Goal: Understand process/instructions

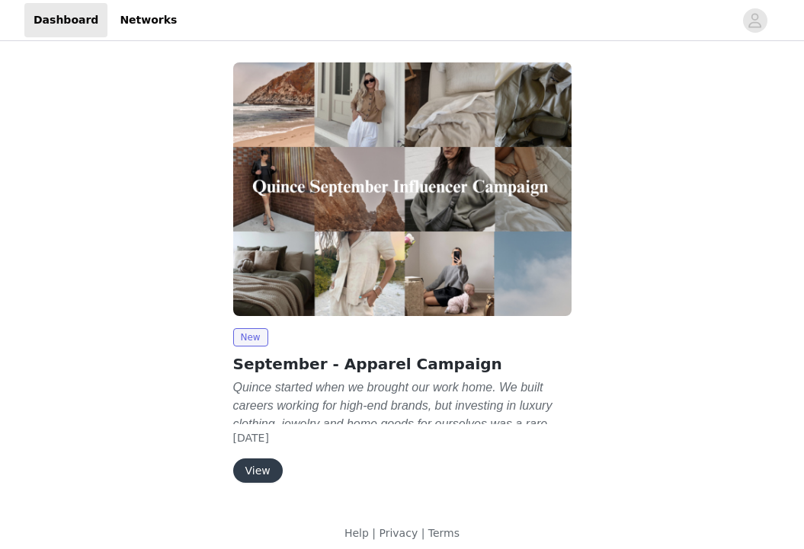
scroll to position [11, 0]
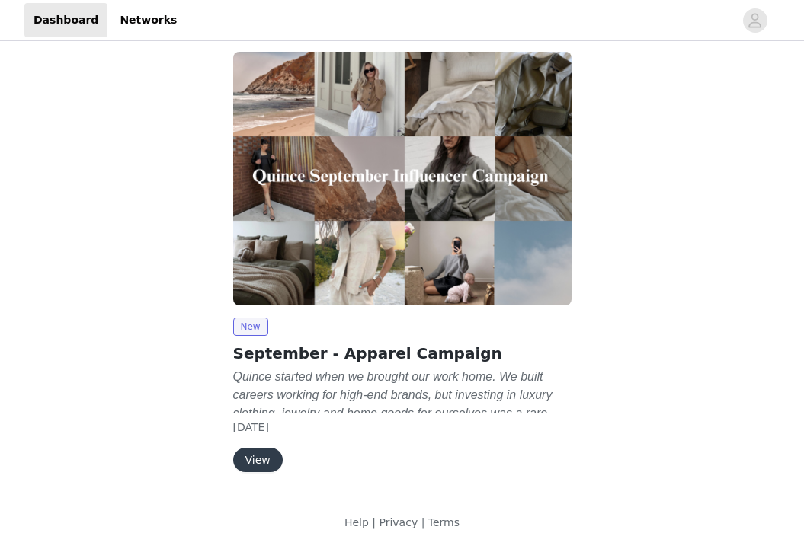
click at [250, 455] on button "View" at bounding box center [258, 460] width 50 height 24
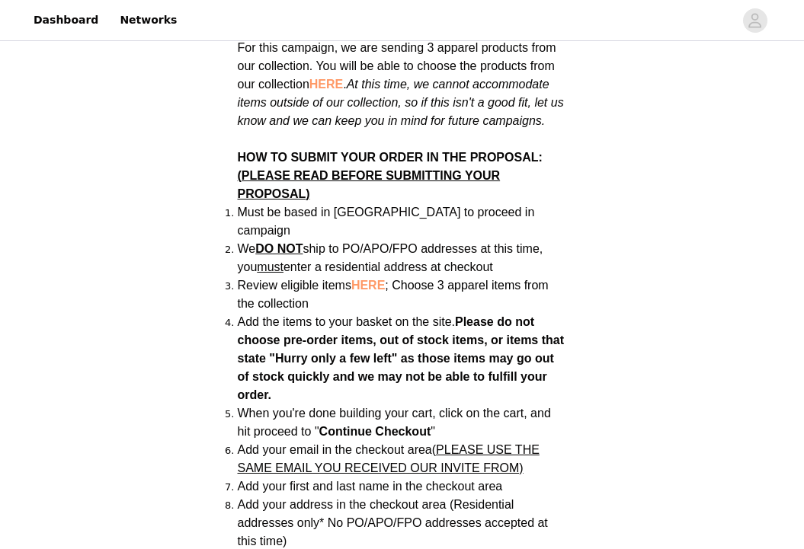
scroll to position [1093, 0]
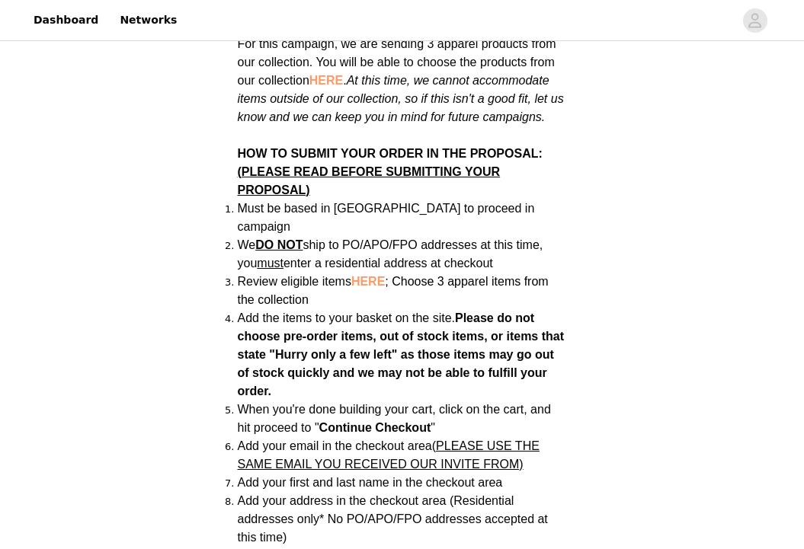
click at [375, 275] on span "HERE" at bounding box center [368, 281] width 34 height 13
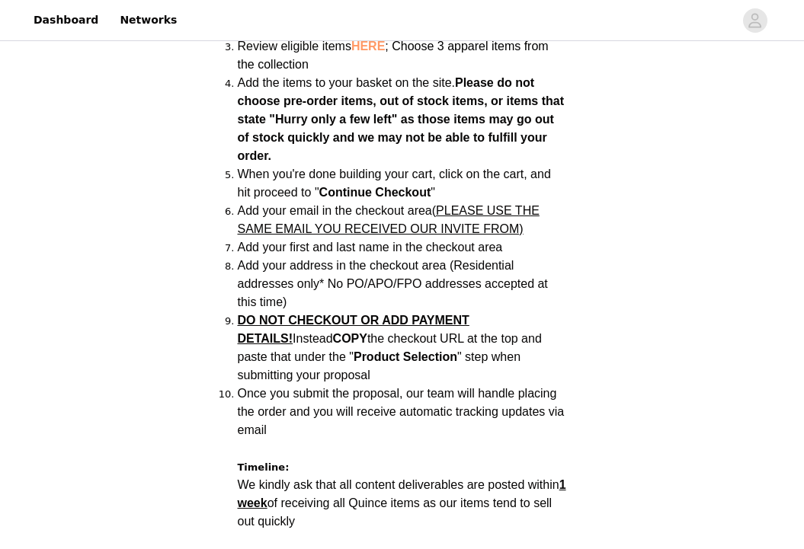
scroll to position [1329, 0]
